Goal: Transaction & Acquisition: Purchase product/service

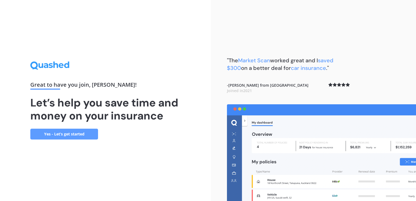
click at [71, 131] on link "Yes - Let’s get started" at bounding box center [64, 134] width 68 height 11
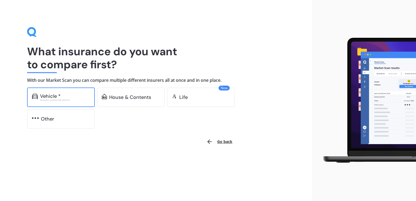
click at [76, 98] on div "Vehicle *" at bounding box center [65, 95] width 50 height 5
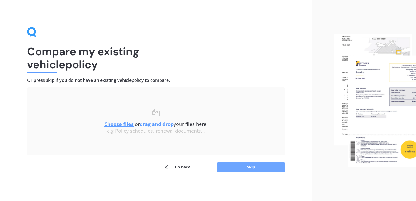
click at [241, 164] on button "Skip" at bounding box center [251, 167] width 68 height 10
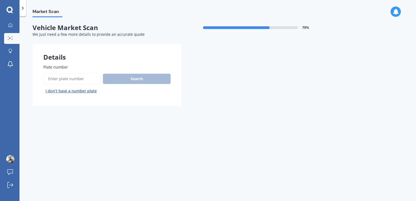
click at [76, 77] on input "Plate number" at bounding box center [71, 78] width 57 height 11
paste input "ENB813"
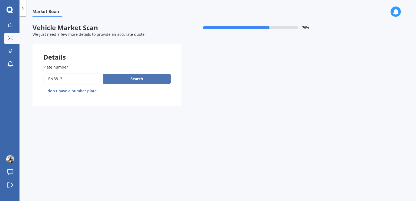
type input "ENB813"
click at [137, 81] on button "Search" at bounding box center [137, 79] width 68 height 10
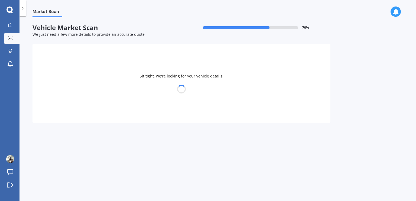
select select "SUBARU"
select select "LEGACY"
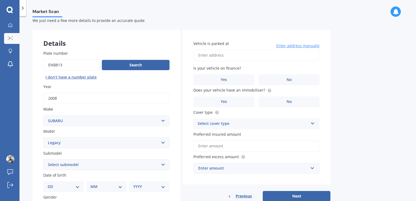
scroll to position [14, 0]
click at [234, 54] on input "Vehicle is parked at" at bounding box center [256, 54] width 126 height 11
type input "[STREET_ADDRESS]"
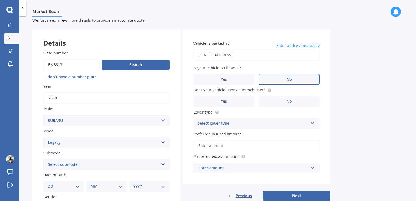
click at [267, 79] on label "No" at bounding box center [289, 79] width 61 height 11
click at [0, 0] on input "No" at bounding box center [0, 0] width 0 height 0
click at [282, 102] on label "No" at bounding box center [289, 101] width 61 height 11
click at [0, 0] on input "No" at bounding box center [0, 0] width 0 height 0
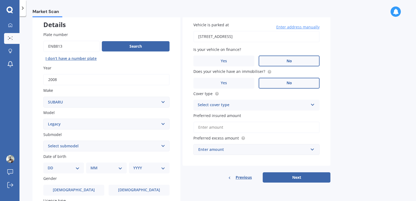
click at [268, 108] on div "Select cover type" at bounding box center [253, 105] width 111 height 7
click at [255, 118] on div "Comprehensive" at bounding box center [257, 116] width 126 height 10
click at [237, 126] on input "Preferred insured amount" at bounding box center [256, 127] width 126 height 11
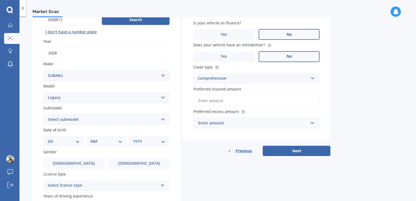
scroll to position [60, 0]
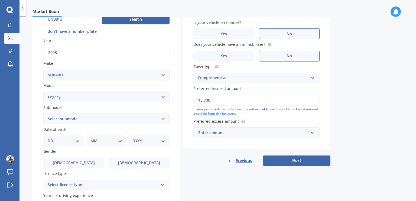
type input "$5,700"
click at [226, 132] on div "Enter amount" at bounding box center [253, 133] width 110 height 6
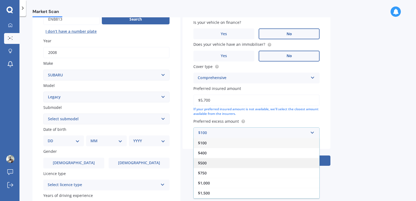
click at [217, 163] on div "$500" at bounding box center [257, 163] width 126 height 10
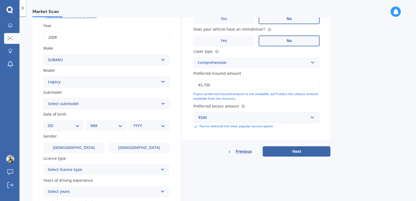
scroll to position [91, 0]
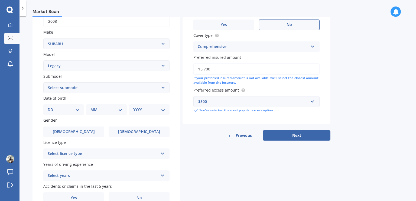
click at [76, 110] on select "DD 01 02 03 04 05 06 07 08 09 10 11 12 13 14 15 16 17 18 19 20 21 22 23 24 25 2…" at bounding box center [64, 110] width 32 height 6
select select "04"
click at [52, 107] on select "DD 01 02 03 04 05 06 07 08 09 10 11 12 13 14 15 16 17 18 19 20 21 22 23 24 25 2…" at bounding box center [64, 110] width 32 height 6
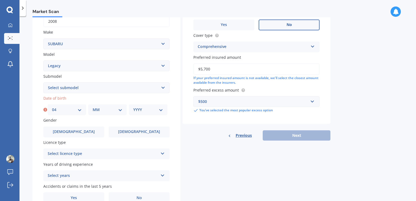
click at [109, 108] on select "MM 01 02 03 04 05 06 07 08 09 10 11 12" at bounding box center [108, 110] width 30 height 6
select select "12"
click at [93, 107] on select "MM 01 02 03 04 05 06 07 08 09 10 11 12" at bounding box center [108, 110] width 30 height 6
click at [147, 112] on select "YYYY 2025 2024 2023 2022 2021 2020 2019 2018 2017 2016 2015 2014 2013 2012 2011…" at bounding box center [148, 110] width 30 height 6
select select "2008"
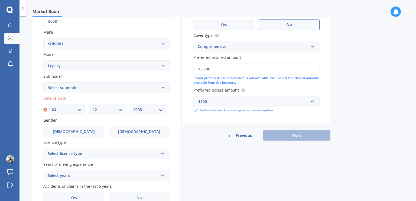
click at [133, 107] on select "YYYY 2025 2024 2023 2022 2021 2020 2019 2018 2017 2016 2015 2014 2013 2012 2011…" at bounding box center [148, 110] width 30 height 6
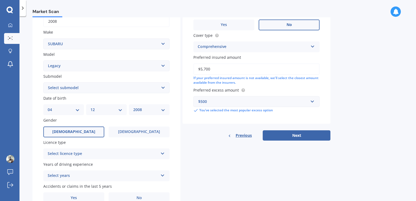
click at [88, 129] on label "[DEMOGRAPHIC_DATA]" at bounding box center [73, 132] width 61 height 11
click at [0, 0] on input "[DEMOGRAPHIC_DATA]" at bounding box center [0, 0] width 0 height 0
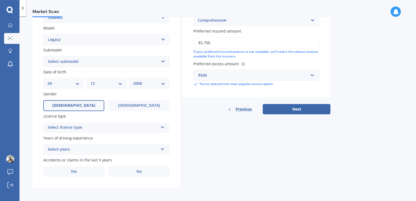
click at [88, 129] on div "Select licence type" at bounding box center [103, 127] width 111 height 7
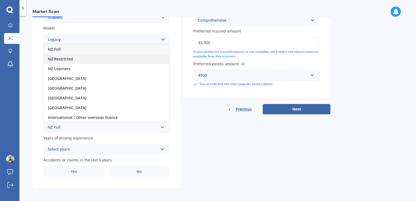
click at [96, 58] on div "NZ Restricted" at bounding box center [107, 59] width 126 height 10
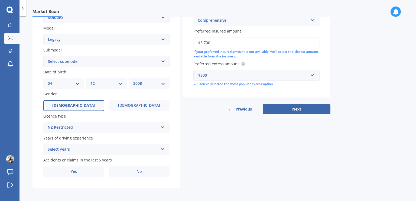
scroll to position [118, 0]
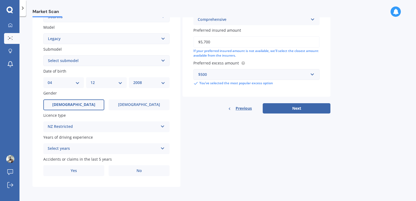
click at [85, 148] on div "Select years" at bounding box center [103, 148] width 111 height 7
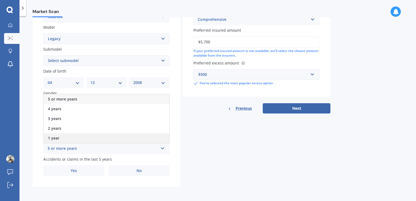
click at [89, 139] on div "1 year" at bounding box center [107, 138] width 126 height 10
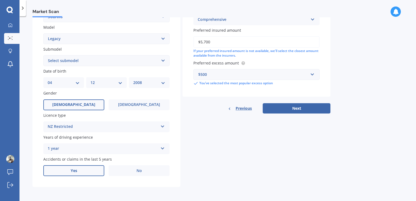
click at [85, 170] on label "Yes" at bounding box center [73, 170] width 61 height 11
click at [0, 0] on input "Yes" at bounding box center [0, 0] width 0 height 0
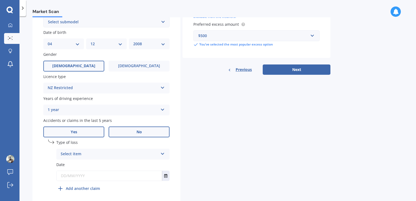
scroll to position [177, 0]
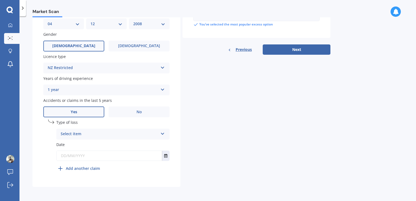
click at [163, 135] on icon at bounding box center [162, 133] width 5 height 4
click at [119, 146] on div "At fault accident" at bounding box center [113, 145] width 113 height 10
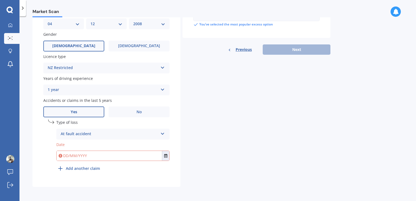
click at [101, 154] on input "text" at bounding box center [109, 156] width 105 height 10
click at [70, 156] on input "30/925" at bounding box center [109, 156] width 105 height 10
click at [68, 156] on input "[DATE]" at bounding box center [109, 156] width 105 height 10
click at [68, 156] on input "300/9/25" at bounding box center [109, 156] width 105 height 10
click at [86, 155] on input "[DATE]" at bounding box center [109, 156] width 105 height 10
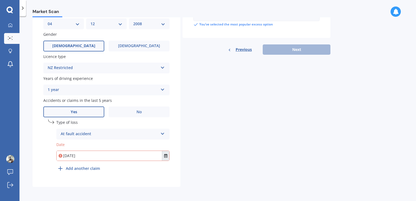
type input "[DATE]"
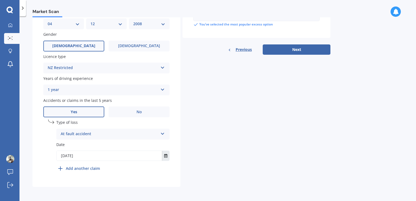
click at [166, 157] on icon "Select date" at bounding box center [165, 156] width 3 height 4
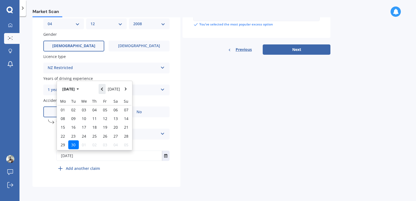
click at [103, 88] on icon "Navigate back" at bounding box center [102, 89] width 2 height 4
click at [126, 89] on icon "Navigate forward" at bounding box center [126, 89] width 2 height 3
click at [75, 144] on span "30" at bounding box center [73, 144] width 4 height 5
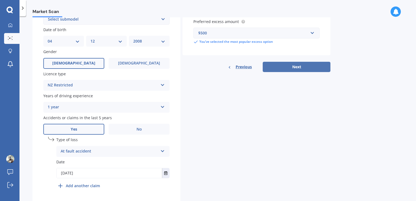
click at [282, 66] on button "Next" at bounding box center [297, 67] width 68 height 10
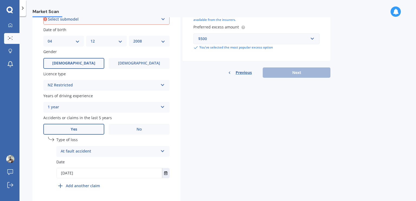
scroll to position [146, 0]
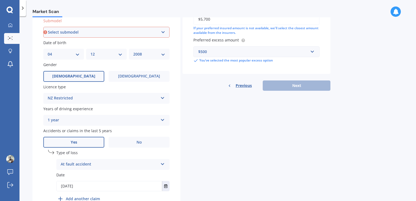
click at [159, 30] on select "Select submodel (All other non turbo) (All other turbo) 2.0i 2.0R 2.5i 2.5i Lux…" at bounding box center [106, 32] width 126 height 11
select select "2.0I"
click at [43, 27] on select "Select submodel (All other non turbo) (All other turbo) 2.0i 2.0R 2.5i 2.5i Lux…" at bounding box center [106, 32] width 126 height 11
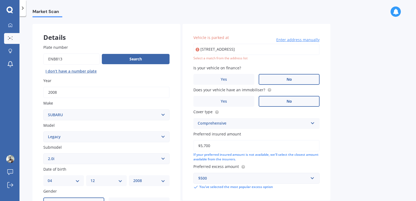
scroll to position [20, 0]
click at [241, 49] on input "[STREET_ADDRESS]" at bounding box center [256, 49] width 126 height 11
click at [236, 49] on input "[STREET_ADDRESS]" at bounding box center [256, 49] width 126 height 11
type input "[STREET_ADDRESS][PERSON_NAME]"
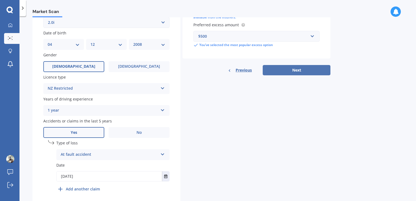
click at [302, 71] on button "Next" at bounding box center [297, 70] width 68 height 10
select select "04"
select select "12"
select select "2008"
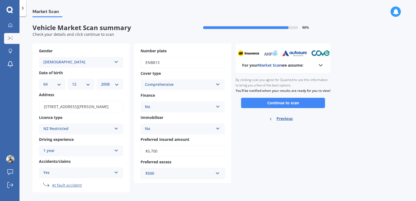
scroll to position [5, 0]
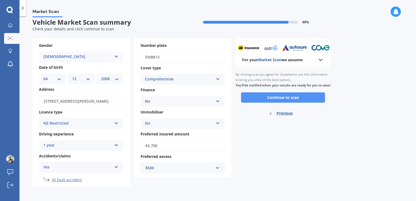
click at [293, 101] on button "Continue to scan" at bounding box center [283, 97] width 84 height 10
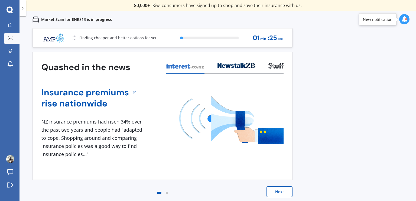
click at [281, 188] on button "Next" at bounding box center [280, 191] width 26 height 11
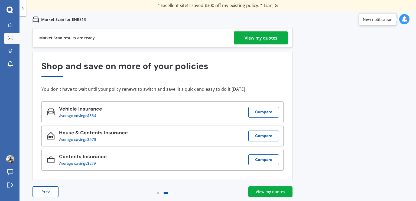
click at [247, 40] on div "View my quotes" at bounding box center [261, 37] width 33 height 13
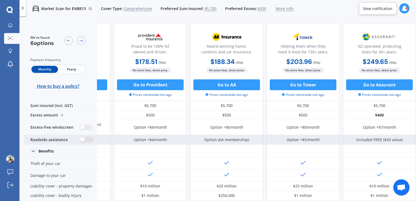
scroll to position [21, 139]
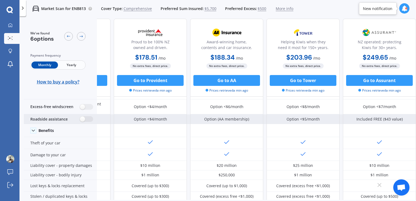
click at [226, 120] on div "Option (AA membership)" at bounding box center [226, 118] width 45 height 5
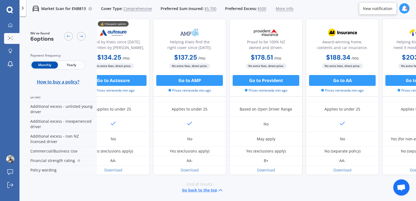
scroll to position [289, 0]
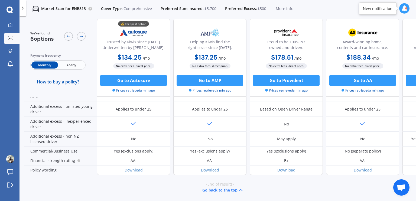
click at [72, 65] on span "Yearly" at bounding box center [71, 64] width 27 height 7
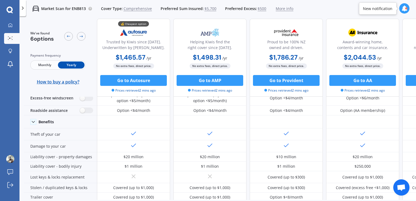
scroll to position [0, 0]
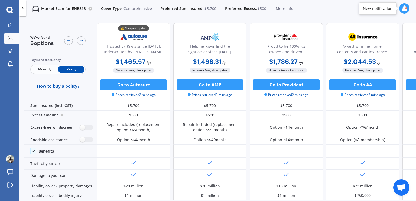
click at [9, 12] on icon at bounding box center [10, 10] width 6 height 6
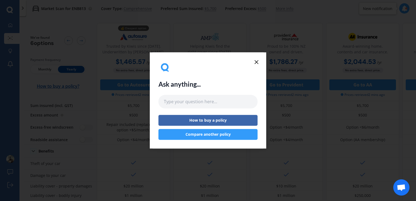
click at [258, 60] on icon at bounding box center [256, 62] width 7 height 7
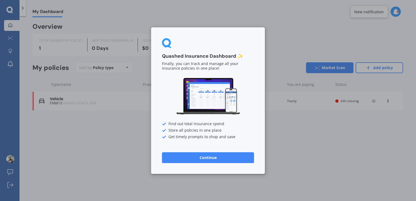
click at [197, 160] on button "Continue" at bounding box center [208, 157] width 92 height 11
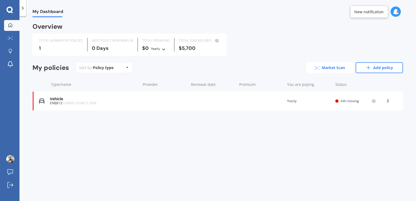
click at [330, 66] on link "Market Scan" at bounding box center [329, 67] width 47 height 11
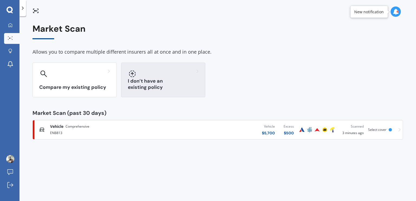
click at [143, 81] on div "I don’t have an existing policy" at bounding box center [163, 80] width 84 height 35
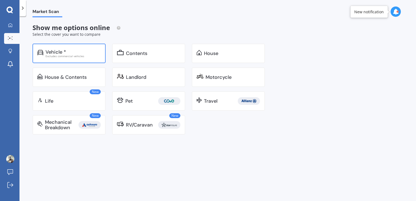
click at [70, 55] on div "Excludes commercial vehicles" at bounding box center [73, 56] width 55 height 3
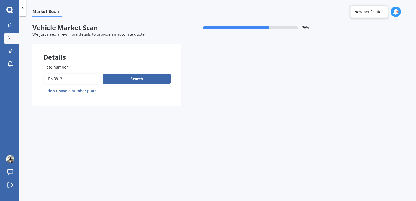
click at [73, 79] on input "Plate number" at bounding box center [71, 78] width 57 height 11
type input "E"
type input "HGY963"
click at [143, 77] on button "Search" at bounding box center [137, 79] width 68 height 10
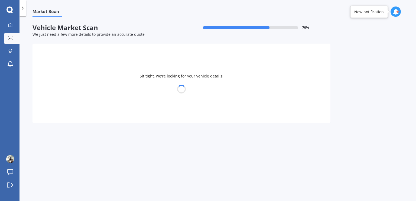
select select "SUZUKI"
select select "SWIFT"
select select "04"
select select "12"
select select "2008"
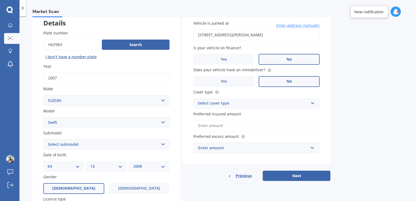
scroll to position [53, 0]
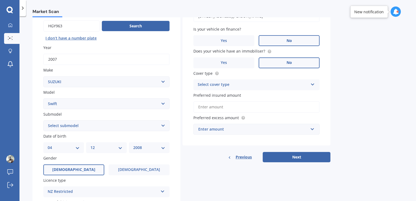
click at [125, 127] on select "Select submodel (All other) Cino Diesel Turbo GA GL GLX GO GP GS GTI LTD RS Hyb…" at bounding box center [106, 125] width 126 height 11
select select "SPORT 1.6"
click at [43, 120] on select "Select submodel (All other) Cino Diesel Turbo GA GL GLX GO GP GS GTI LTD RS Hyb…" at bounding box center [106, 125] width 126 height 11
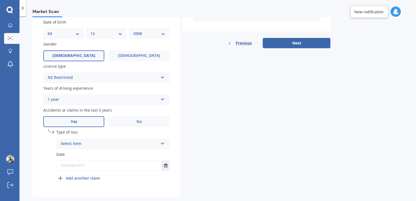
scroll to position [177, 0]
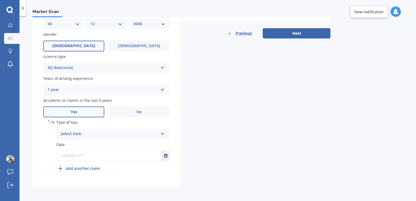
click at [108, 136] on div "Select item" at bounding box center [110, 134] width 98 height 7
click at [108, 144] on div "At fault accident" at bounding box center [113, 145] width 113 height 10
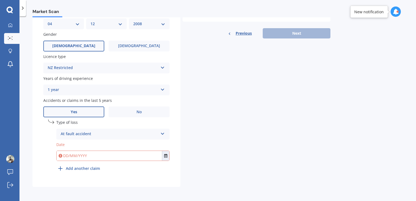
click at [104, 157] on input "text" at bounding box center [109, 156] width 105 height 10
type input "0"
type input "[DATE]"
click at [125, 176] on div "Plate number Search I don’t have a number plate Year [DATE] Make Select make AC…" at bounding box center [107, 32] width 148 height 310
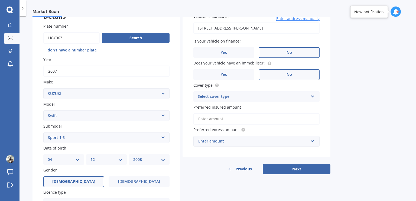
scroll to position [40, 0]
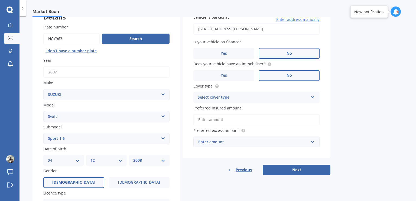
click at [271, 97] on div "Select cover type" at bounding box center [253, 97] width 111 height 7
click at [232, 107] on div "Comprehensive" at bounding box center [257, 108] width 126 height 10
click at [229, 121] on input "Preferred insured amount" at bounding box center [256, 119] width 126 height 11
type input "$4"
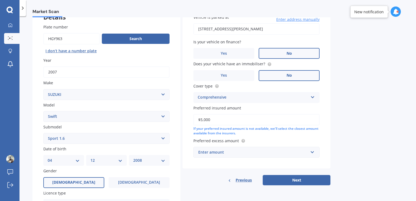
type input "$5,000"
click at [213, 157] on div "Vehicle is parked at [STREET_ADDRESS][PERSON_NAME] Enter address manually Is yo…" at bounding box center [257, 86] width 148 height 165
click at [213, 156] on input "text" at bounding box center [254, 152] width 121 height 10
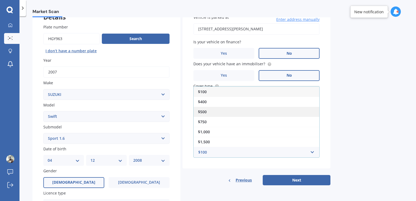
click at [213, 108] on div "$500" at bounding box center [257, 112] width 126 height 10
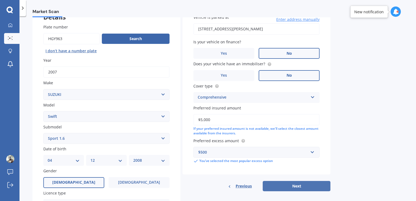
click at [288, 187] on button "Next" at bounding box center [297, 186] width 68 height 10
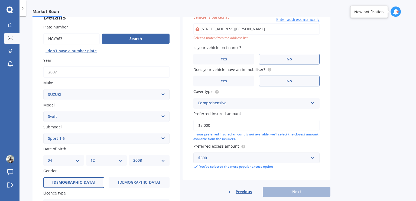
scroll to position [37, 0]
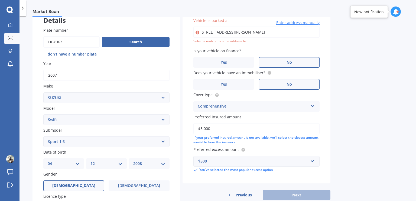
type input "[STREET_ADDRESS][PERSON_NAME]"
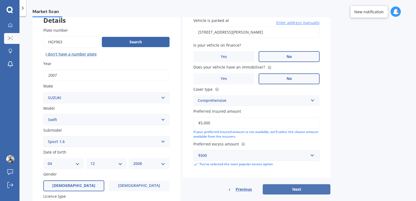
click at [288, 188] on button "Next" at bounding box center [297, 189] width 68 height 10
select select "04"
select select "12"
select select "2008"
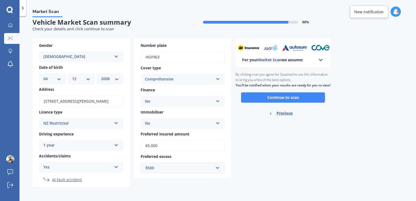
scroll to position [0, 0]
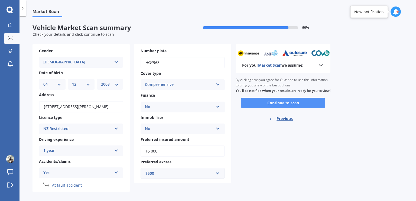
click at [279, 105] on button "Continue to scan" at bounding box center [283, 103] width 84 height 10
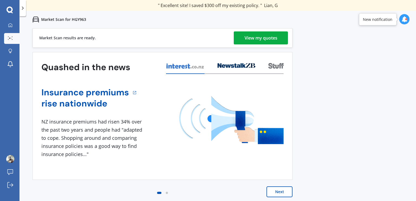
click at [248, 43] on div "View my quotes" at bounding box center [261, 37] width 33 height 13
